Goal: Information Seeking & Learning: Learn about a topic

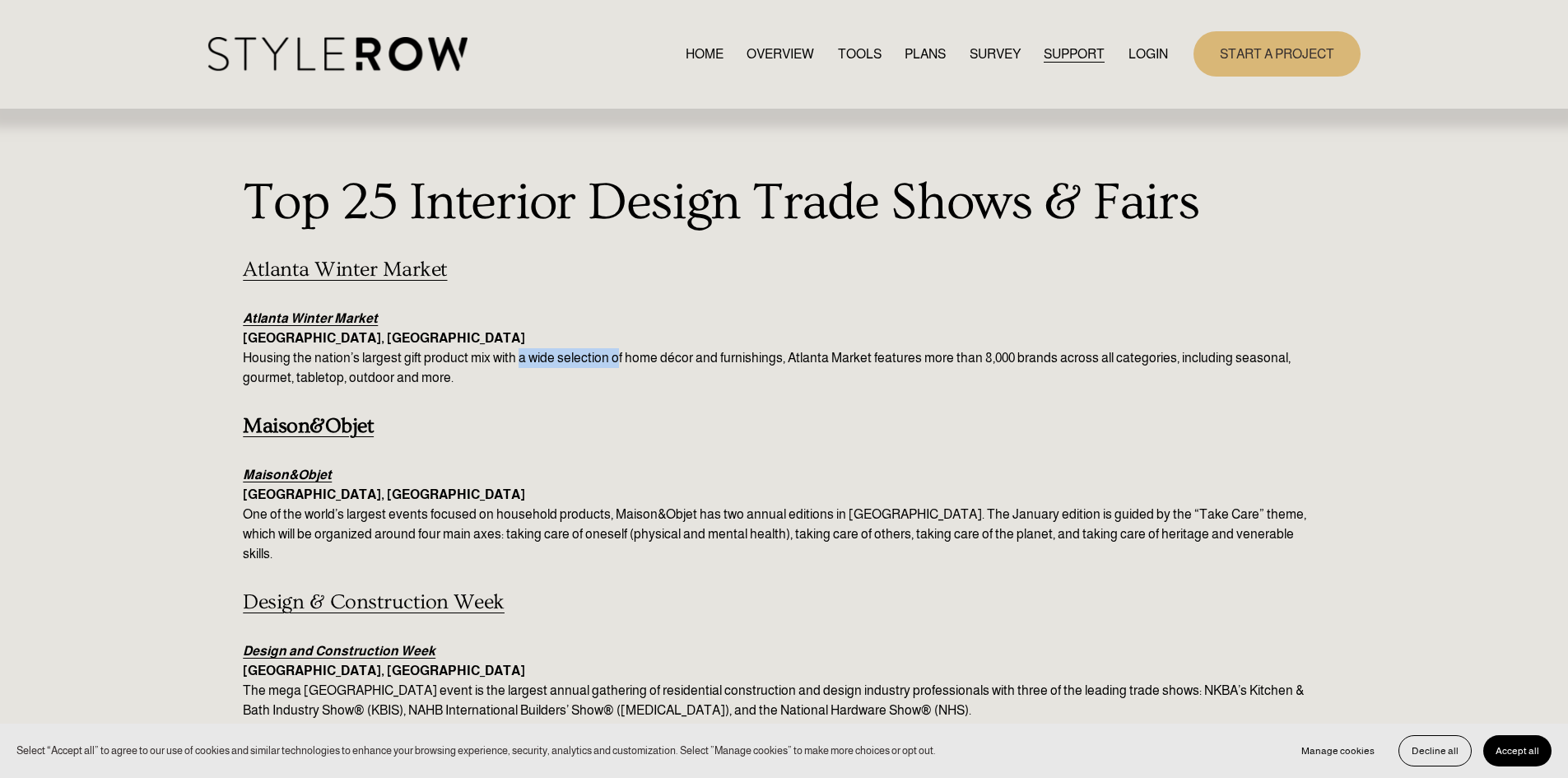
drag, startPoint x: 614, startPoint y: 361, endPoint x: 517, endPoint y: 358, distance: 97.0
click at [517, 358] on p "Atlanta Winter Market Atlanta, GA Housing the nation’s largest gift product mix…" at bounding box center [784, 348] width 1082 height 79
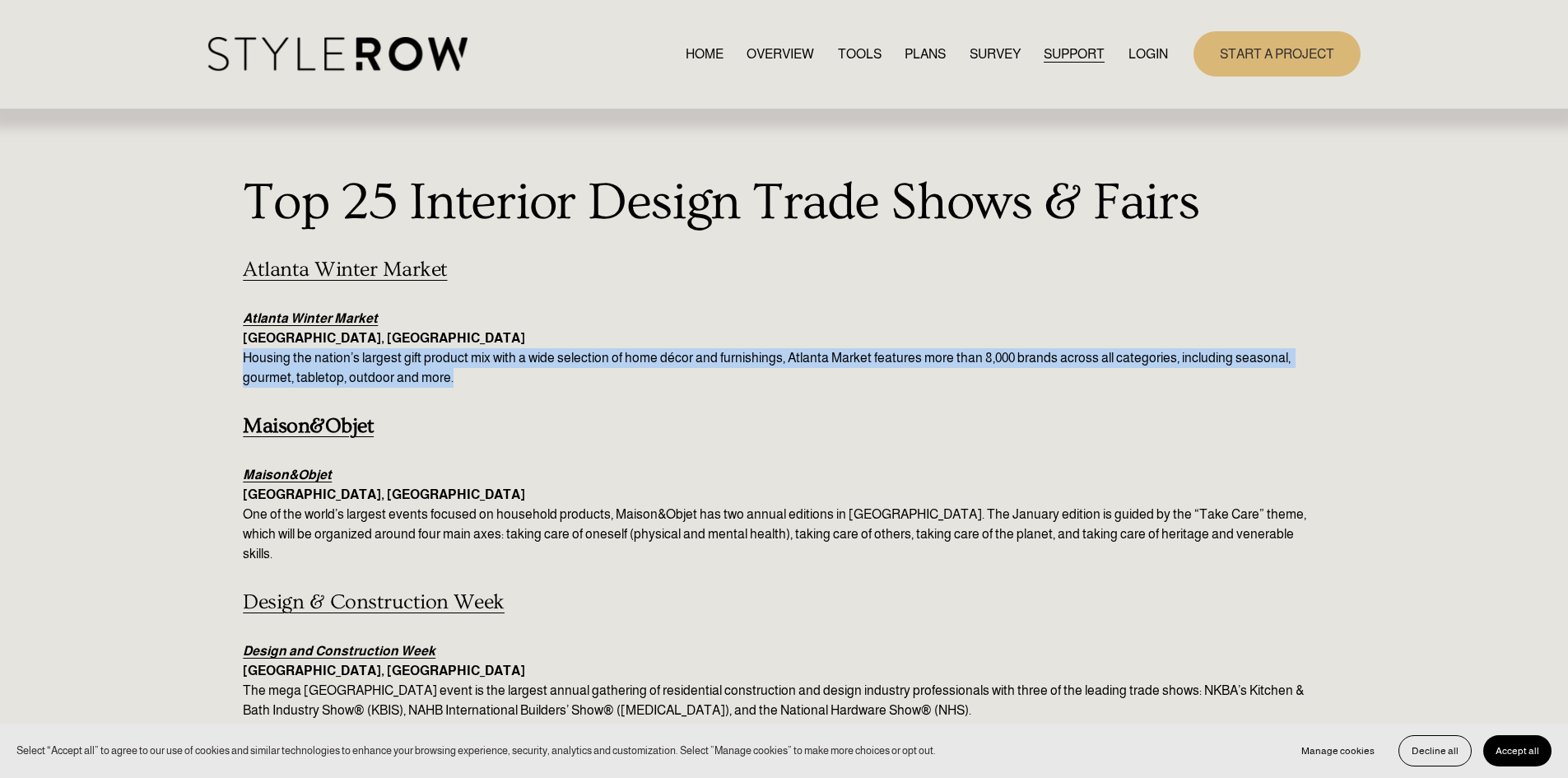
click at [517, 358] on p "Atlanta Winter Market Atlanta, GA Housing the nation’s largest gift product mix…" at bounding box center [784, 348] width 1082 height 79
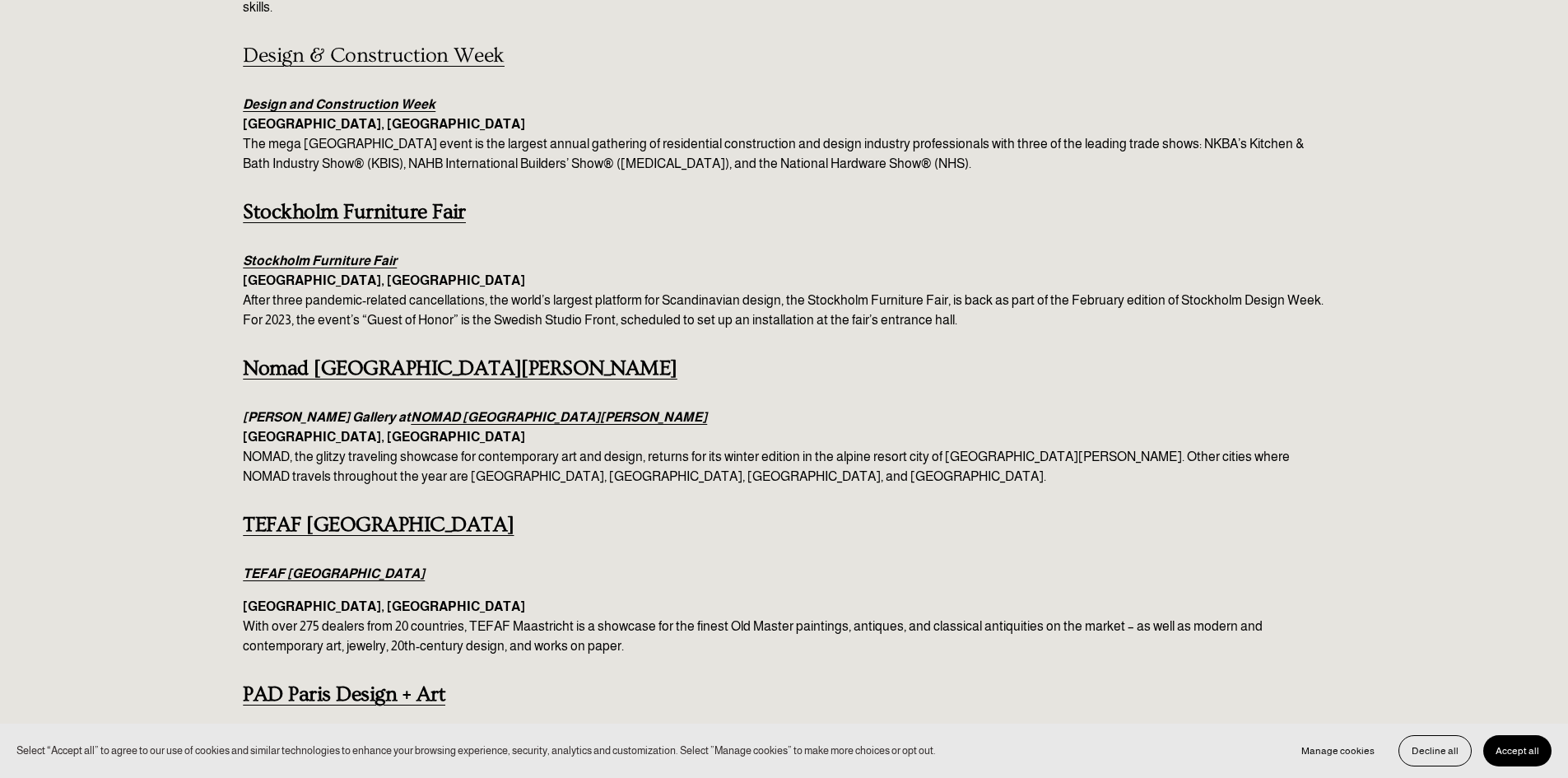
scroll to position [547, 0]
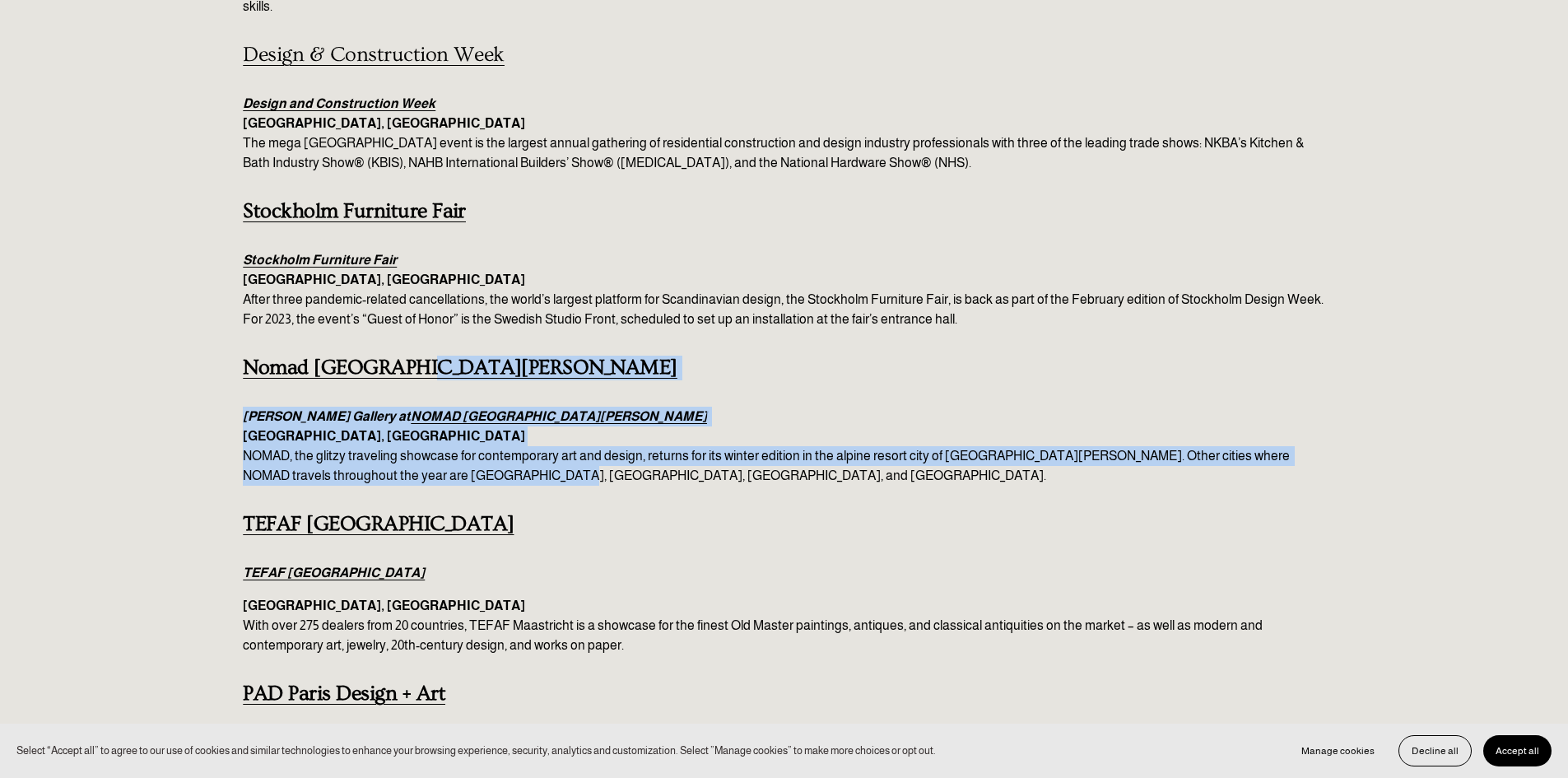
drag, startPoint x: 517, startPoint y: 456, endPoint x: 566, endPoint y: 354, distance: 113.2
click at [566, 355] on h4 "Nomad [GEOGRAPHIC_DATA][PERSON_NAME]" at bounding box center [784, 367] width 1082 height 24
drag, startPoint x: 566, startPoint y: 354, endPoint x: 685, endPoint y: 451, distance: 153.5
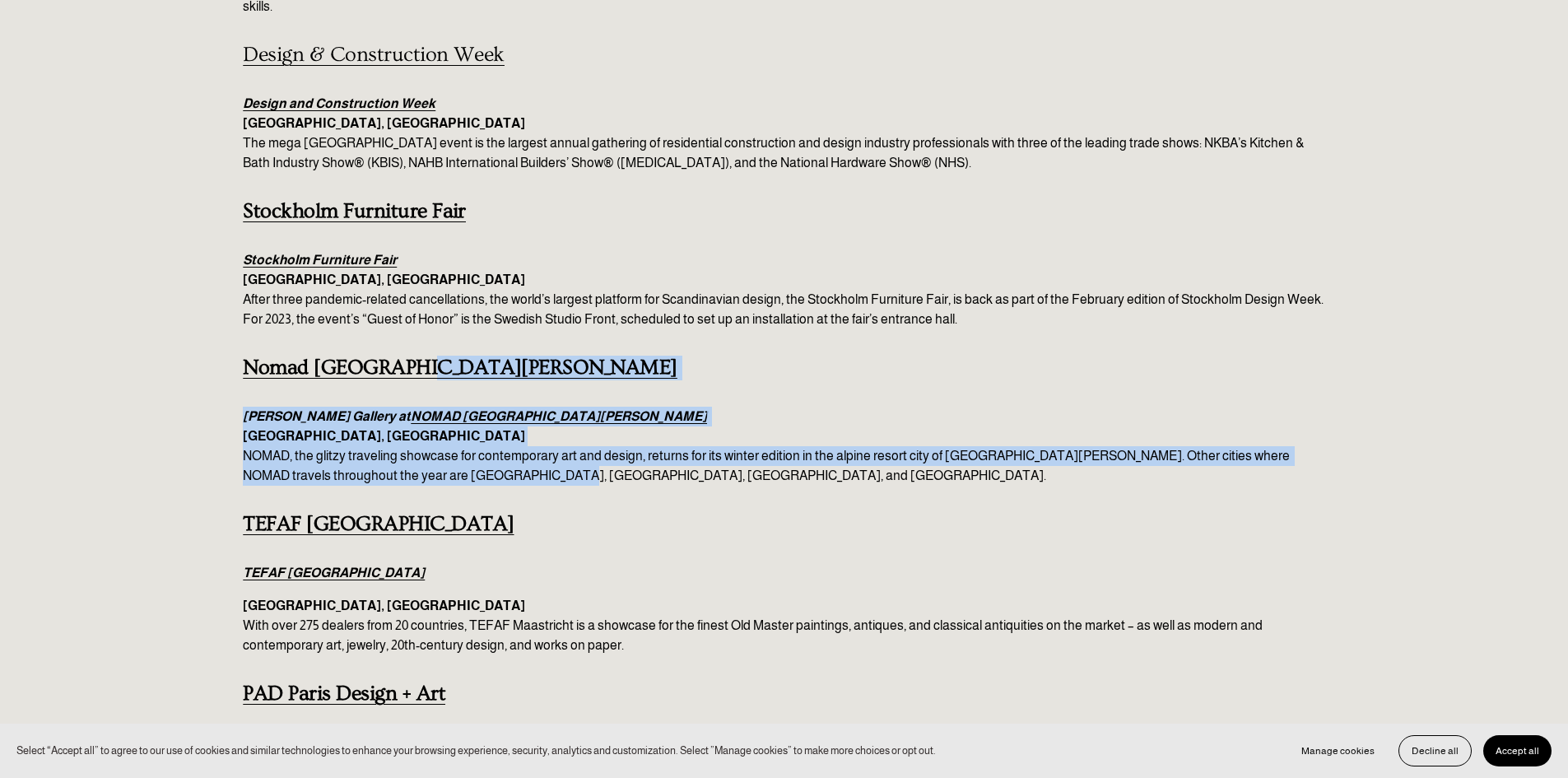
click at [685, 451] on p "David Gill Gallery at NOMAD St. Moritz St. Moritz, Switzerland NOMAD, the glitz…" at bounding box center [784, 446] width 1082 height 79
drag, startPoint x: 685, startPoint y: 451, endPoint x: 699, endPoint y: 339, distance: 112.9
click at [699, 355] on h4 "Nomad [GEOGRAPHIC_DATA][PERSON_NAME]" at bounding box center [784, 367] width 1082 height 24
drag, startPoint x: 609, startPoint y: 450, endPoint x: 614, endPoint y: 351, distance: 99.1
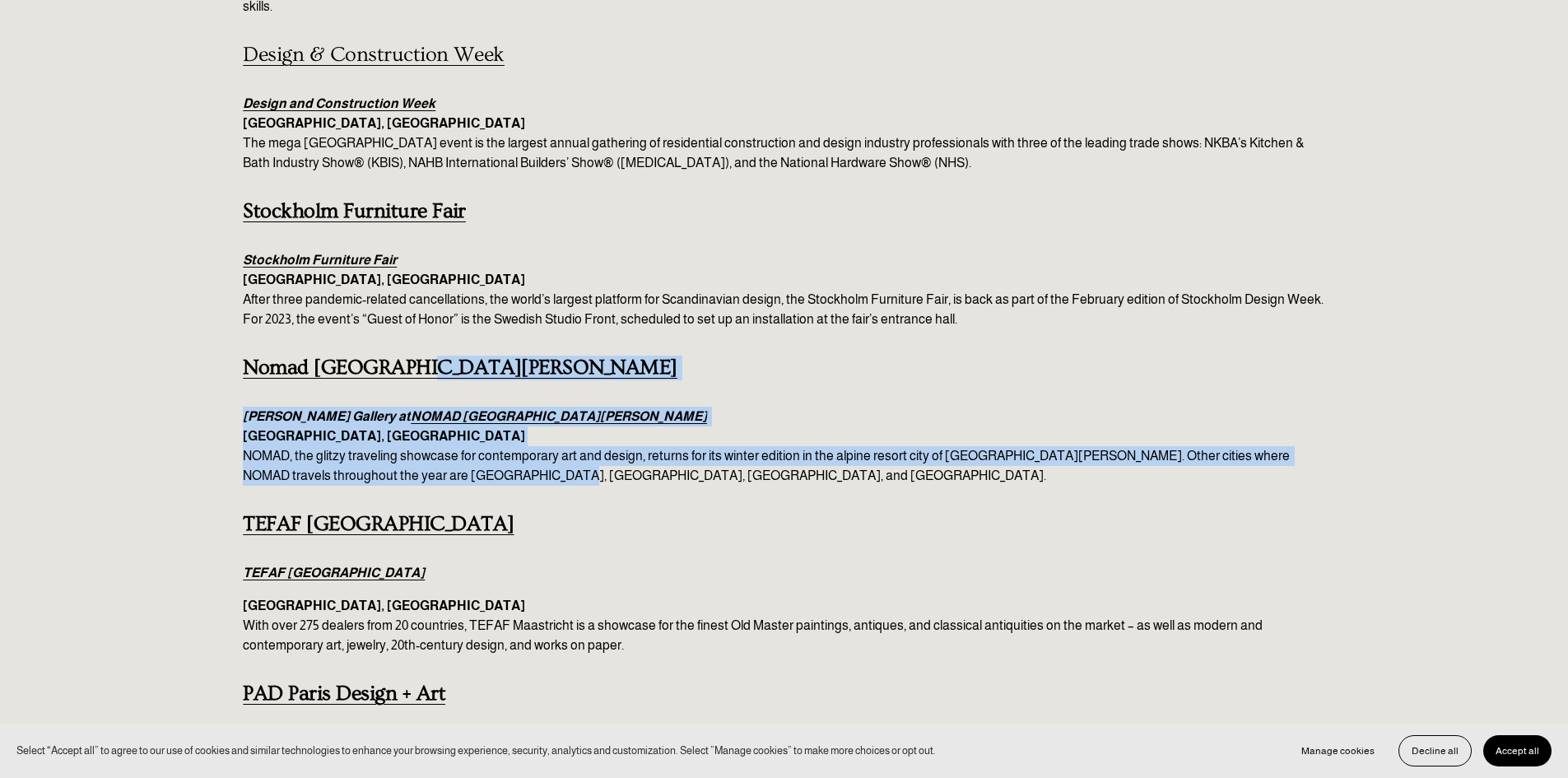
click at [614, 355] on h4 "Nomad [GEOGRAPHIC_DATA][PERSON_NAME]" at bounding box center [784, 367] width 1082 height 24
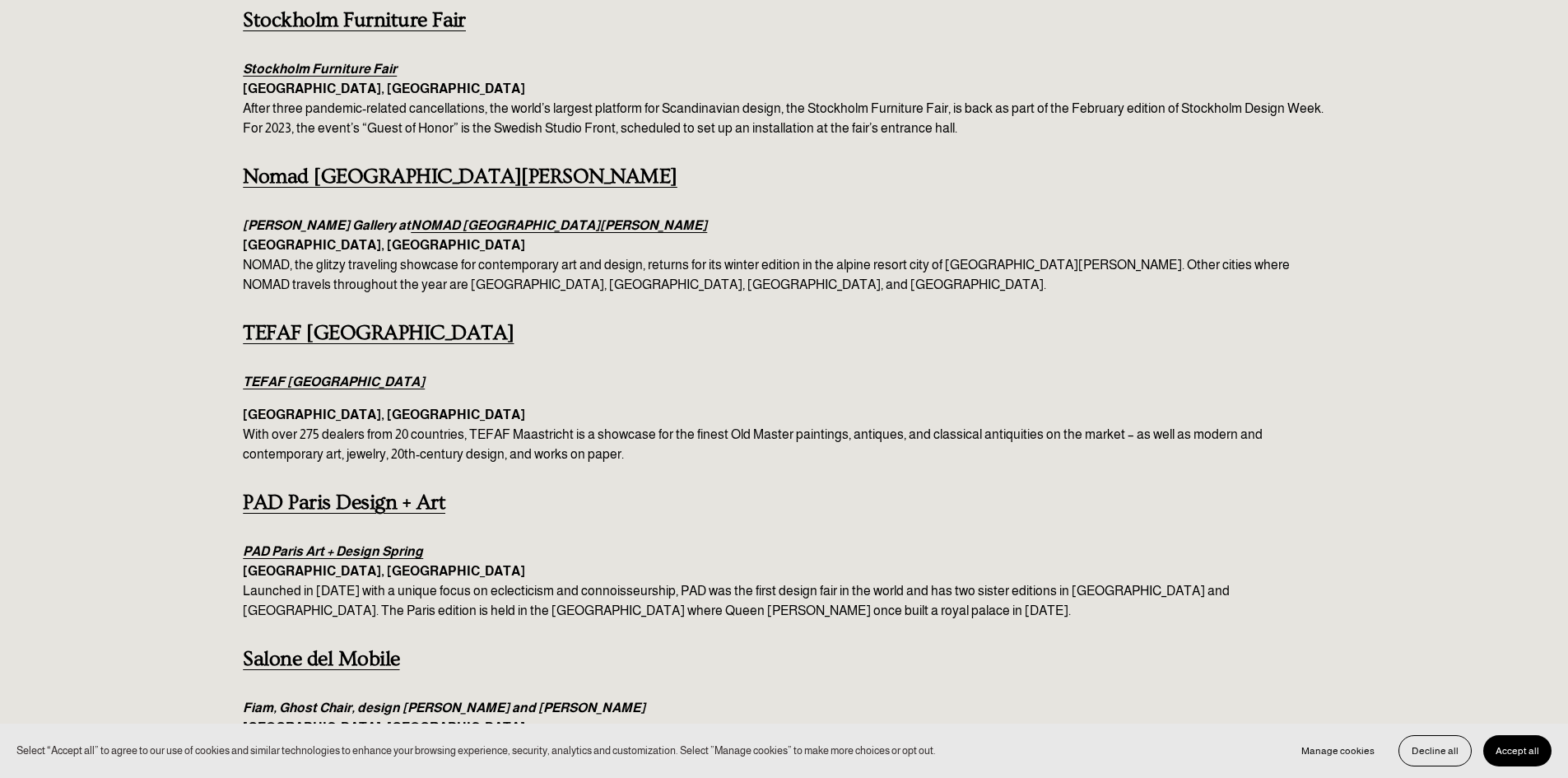
scroll to position [739, 0]
click at [411, 217] on em "NOMAD [GEOGRAPHIC_DATA][PERSON_NAME]" at bounding box center [559, 224] width 296 height 14
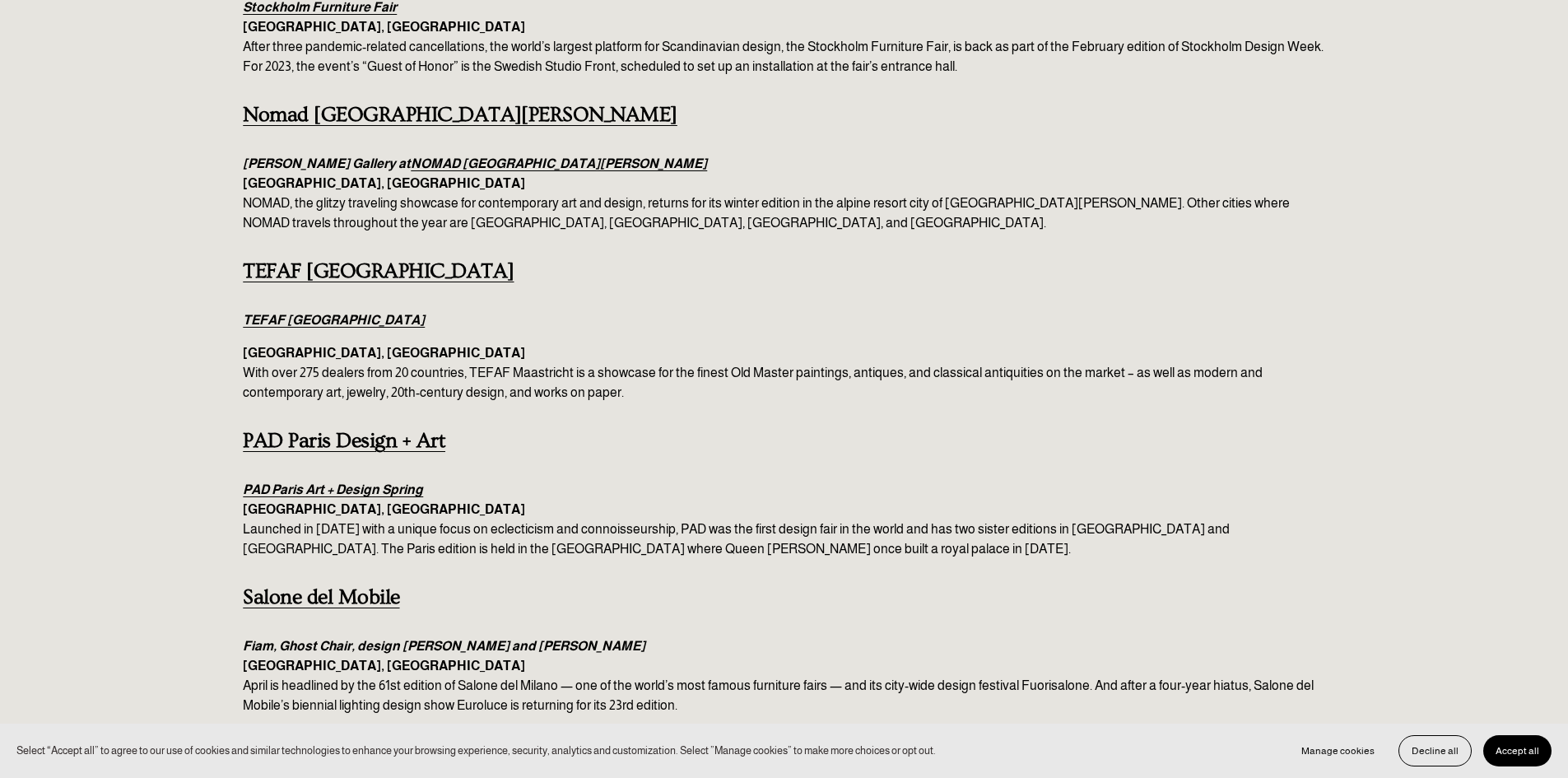
scroll to position [803, 0]
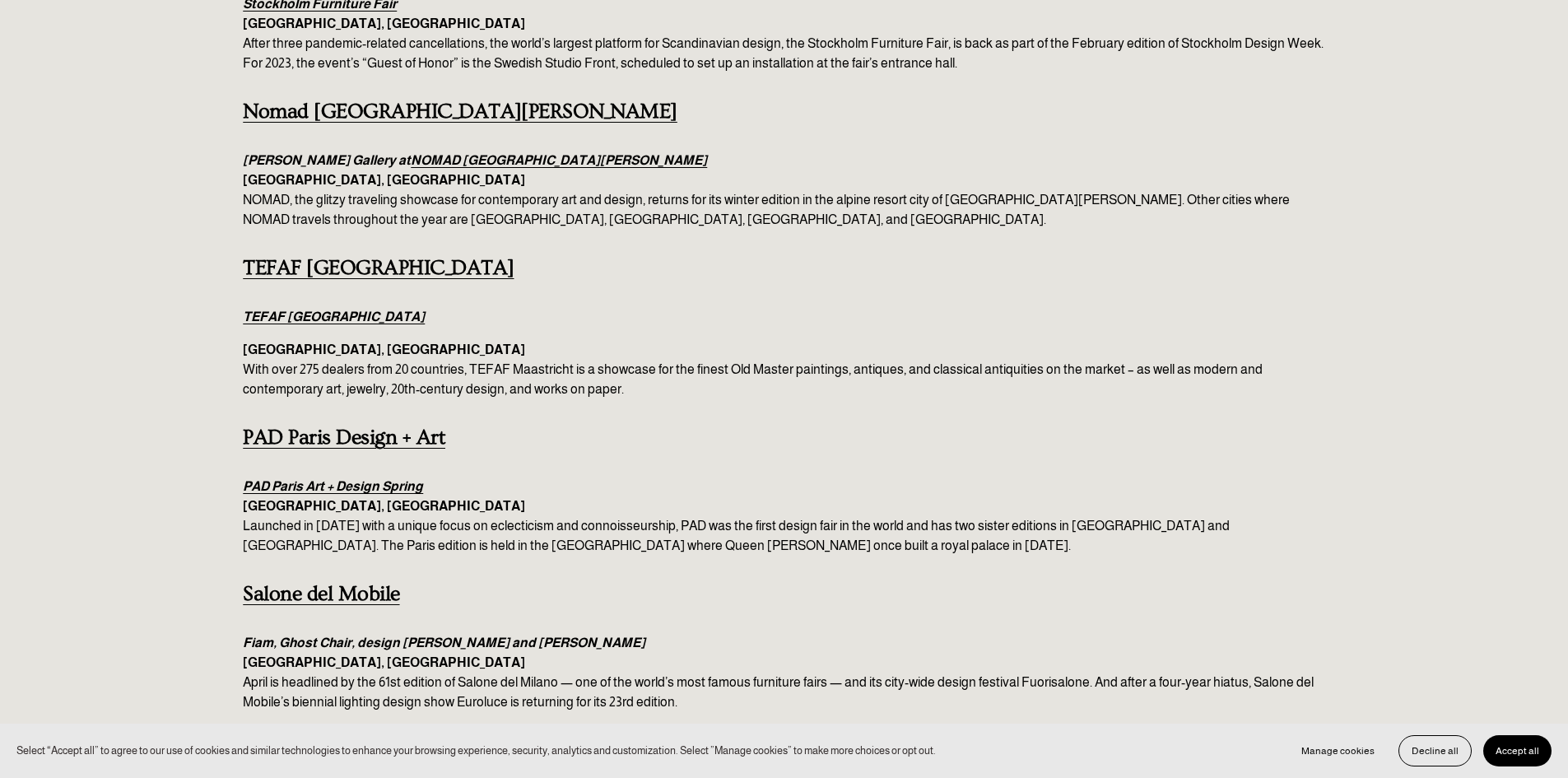
click at [361, 256] on strong "TEFAF [GEOGRAPHIC_DATA]" at bounding box center [378, 267] width 271 height 23
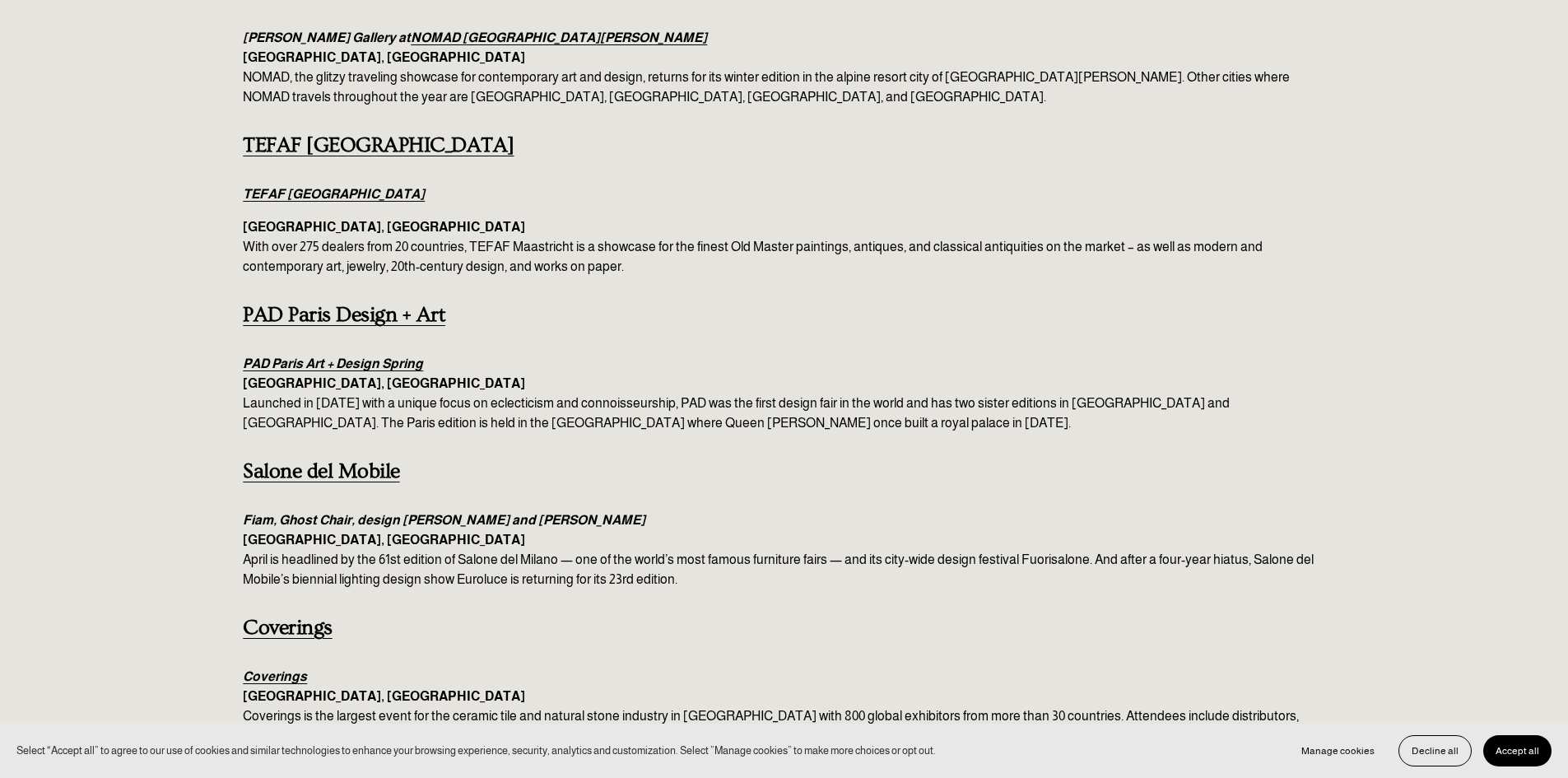
scroll to position [927, 0]
click at [353, 302] on strong "PAD Paris Design + Art" at bounding box center [344, 313] width 202 height 23
